Goal: Information Seeking & Learning: Learn about a topic

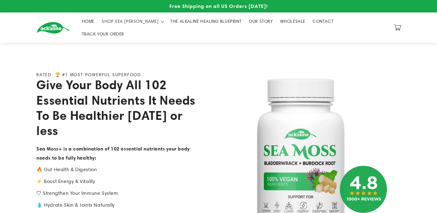
click at [183, 21] on span "THE ALKALINE HEALING BLUEPRINT" at bounding box center [205, 21] width 71 height 5
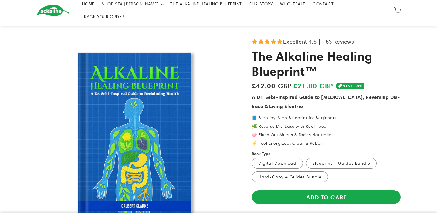
scroll to position [29, 0]
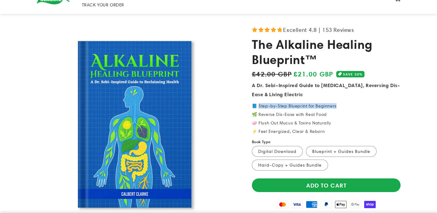
drag, startPoint x: 335, startPoint y: 97, endPoint x: 258, endPoint y: 97, distance: 76.8
click at [258, 104] on p "📘 Step-by-Step Blueprint for Beginners 🌿 Reverse Dis-Ease with Real Food 🧼 Flus…" at bounding box center [326, 119] width 149 height 30
copy p "tep-by-Step Blueprint for Beginners"
drag, startPoint x: 325, startPoint y: 105, endPoint x: 269, endPoint y: 106, distance: 56.2
click at [269, 106] on p "📘 Step-by-Step Blueprint for Beginners 🌿 Reverse Dis-Ease with Real Food 🧼 Flus…" at bounding box center [326, 119] width 149 height 30
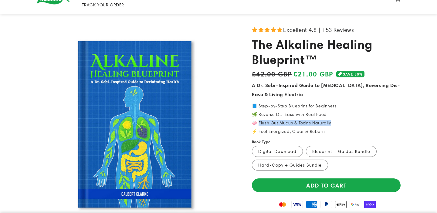
drag, startPoint x: 328, startPoint y: 114, endPoint x: 258, endPoint y: 114, distance: 70.4
click at [258, 114] on p "📘 Step-by-Step Blueprint for Beginners 🌿 Reverse Dis-Ease with Real Food 🧼 Flus…" at bounding box center [326, 119] width 149 height 30
copy p "lush Out Mucus & Toxins Naturally"
drag, startPoint x: 322, startPoint y: 122, endPoint x: 258, endPoint y: 123, distance: 63.8
click at [258, 123] on p "📘 Step-by-Step Blueprint for Beginners 🌿 Reverse Dis-Ease with Real Food 🧼 Flus…" at bounding box center [326, 119] width 149 height 30
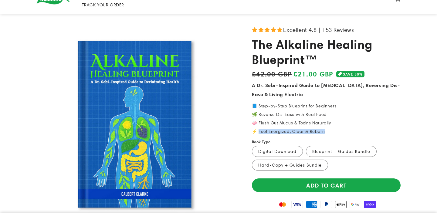
copy p "Feel Energized, Clear & Reborn"
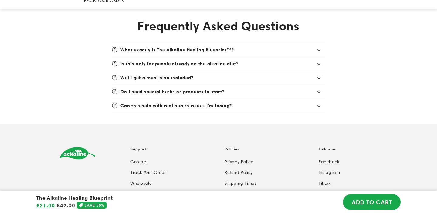
scroll to position [1647, 0]
